Goal: Information Seeking & Learning: Learn about a topic

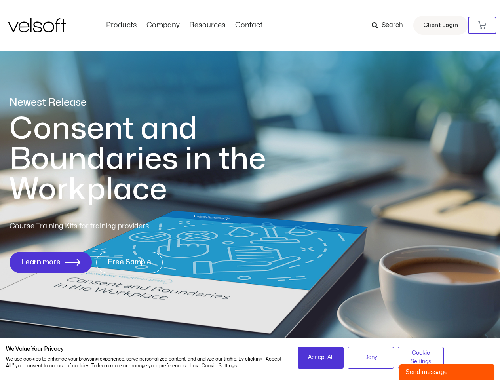
click at [250, 190] on h1 "Consent and Boundaries in the Workplace" at bounding box center [154, 160] width 289 height 92
click at [483, 25] on icon at bounding box center [483, 25] width 8 height 8
click at [321, 358] on span "Accept All" at bounding box center [320, 357] width 25 height 9
click at [371, 358] on div "Newest Release Consent and Boundaries in the Workplace Course Training Kits for…" at bounding box center [250, 189] width 500 height 385
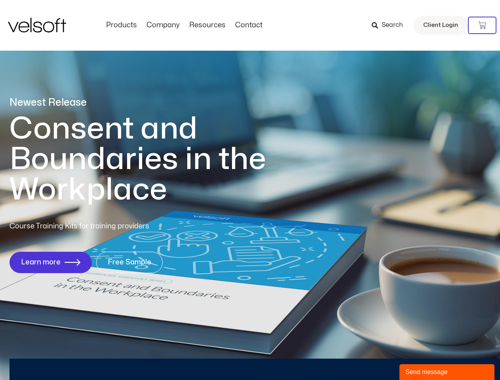
click at [421, 358] on div "Newest Release Consent and Boundaries in the Workplace Course Training Kits for…" at bounding box center [250, 189] width 500 height 385
click at [447, 372] on div "Send message" at bounding box center [447, 373] width 83 height 10
